Goal: Information Seeking & Learning: Learn about a topic

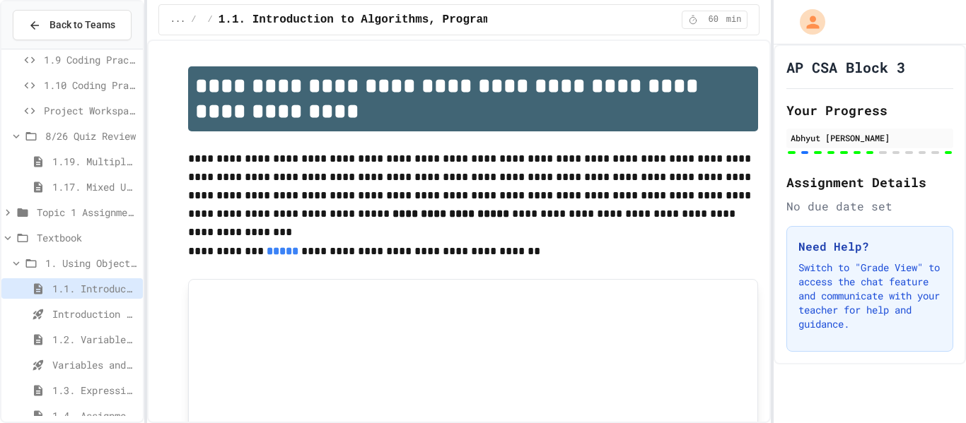
scroll to position [105, 0]
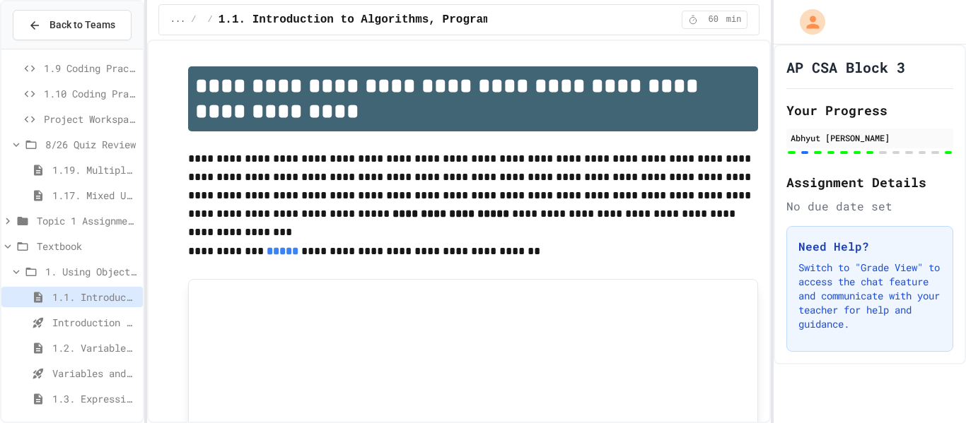
click at [59, 227] on span "Topic 1 Assignments" at bounding box center [87, 220] width 100 height 15
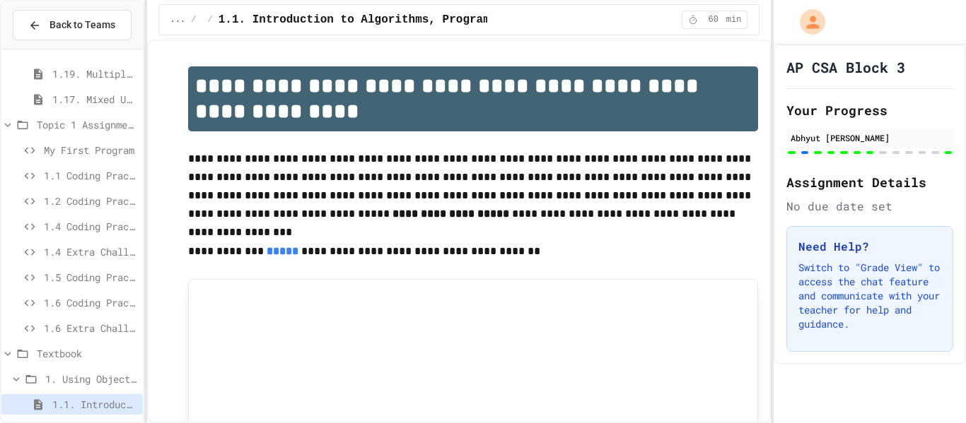
scroll to position [199, 0]
click at [59, 227] on div at bounding box center [71, 340] width 141 height 967
click at [26, 136] on div "Topic 1 Assignments" at bounding box center [71, 127] width 141 height 20
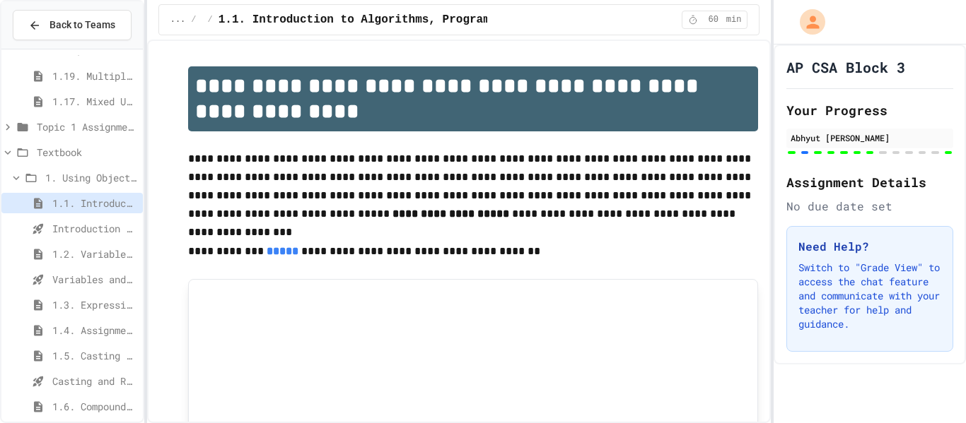
click at [5, 152] on icon at bounding box center [7, 152] width 13 height 13
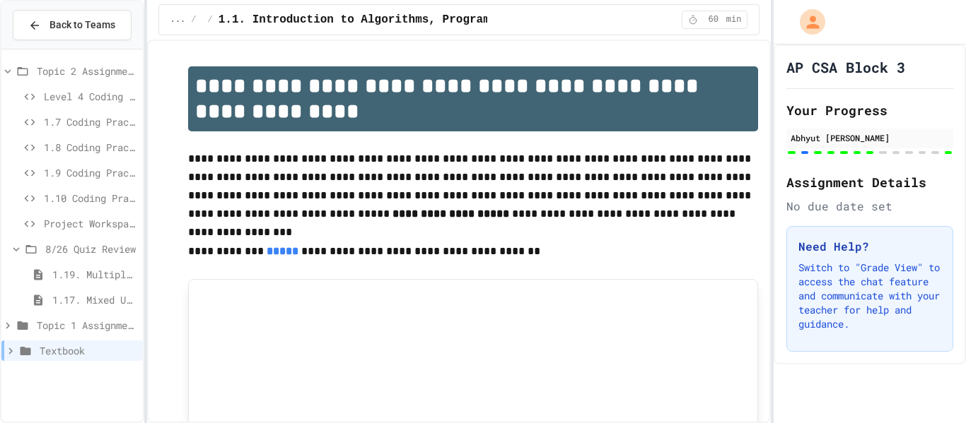
click at [13, 258] on div "8/26 Quiz Review" at bounding box center [71, 249] width 141 height 20
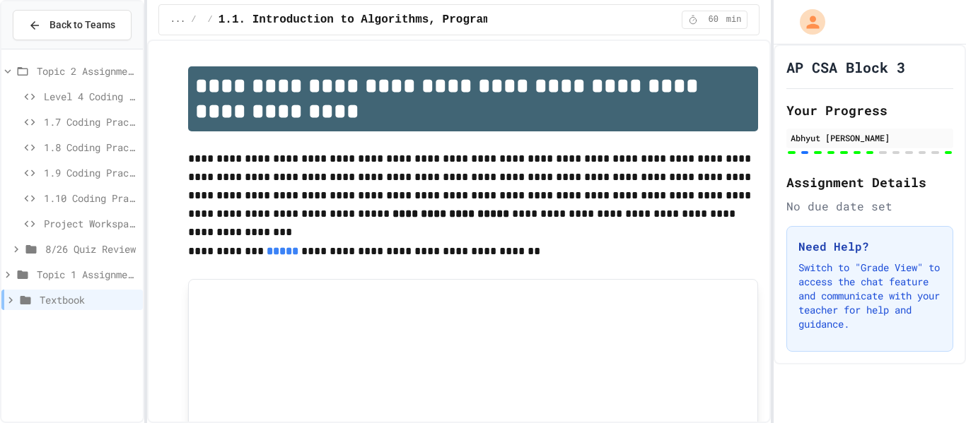
click at [59, 227] on span "Project Workspace" at bounding box center [90, 223] width 93 height 15
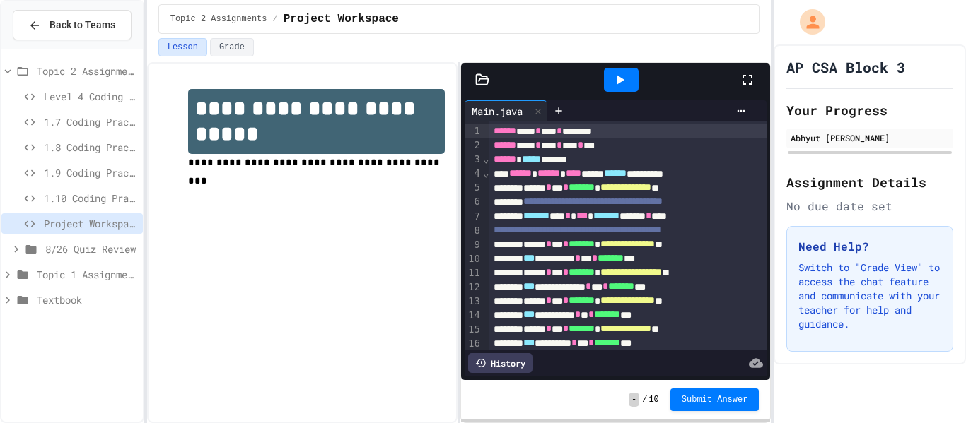
click at [742, 88] on icon at bounding box center [747, 79] width 17 height 17
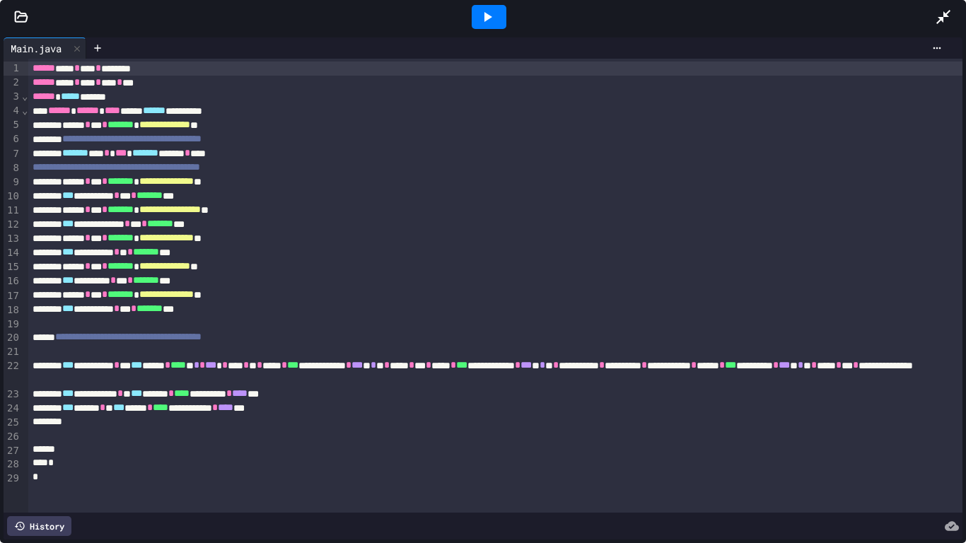
click at [574, 423] on div "*" at bounding box center [495, 463] width 934 height 14
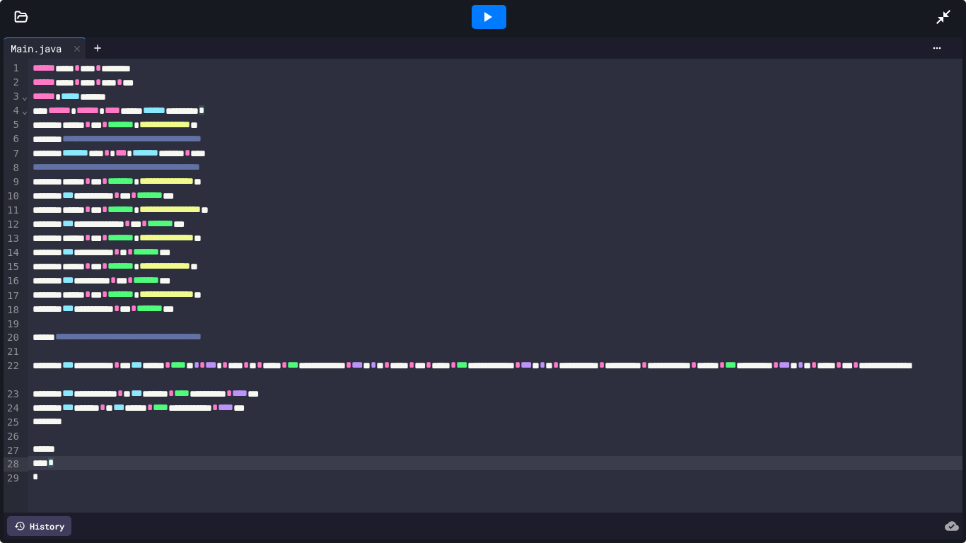
click at [645, 373] on div "**********" at bounding box center [495, 372] width 934 height 28
